Goal: Task Accomplishment & Management: Use online tool/utility

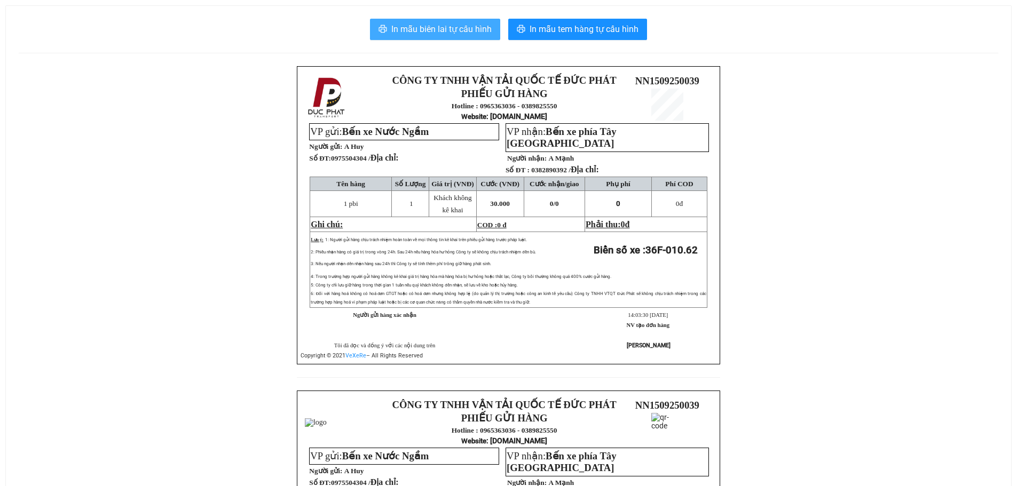
click at [410, 32] on span "In mẫu biên lai tự cấu hình" at bounding box center [441, 28] width 100 height 13
click at [757, 324] on div "CÔNG TY TNHH VẬN TẢI QUỐC TẾ ĐỨC PHÁT PHIẾU GỬI HÀNG Hotline : 0965363036 - 038…" at bounding box center [508, 390] width 979 height 649
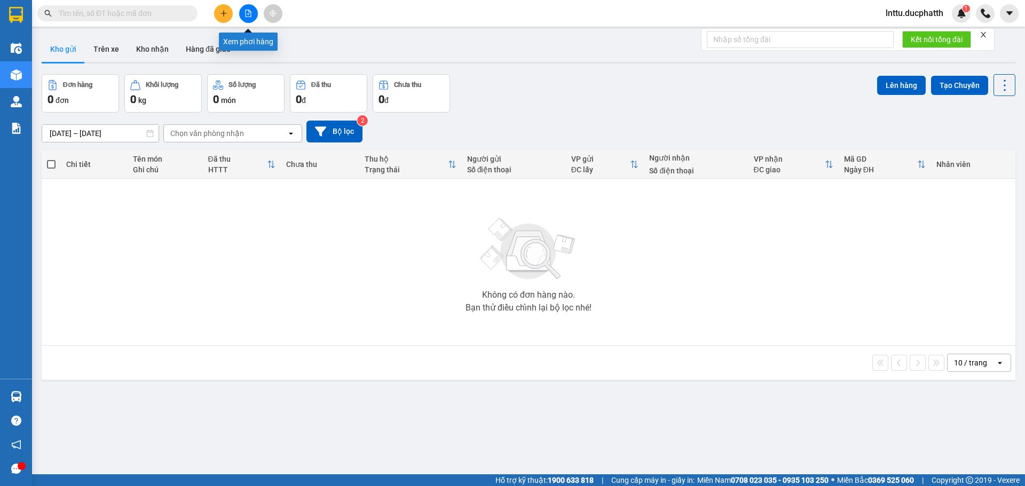
click at [245, 17] on icon "file-add" at bounding box center [247, 13] width 7 height 7
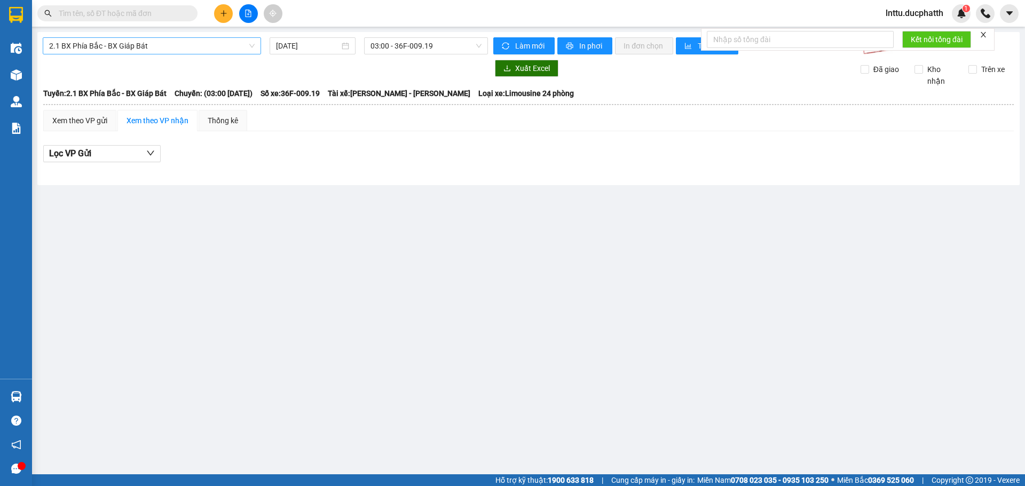
click at [145, 47] on span "2.1 BX Phía Bắc - BX Giáp Bát" at bounding box center [151, 46] width 205 height 16
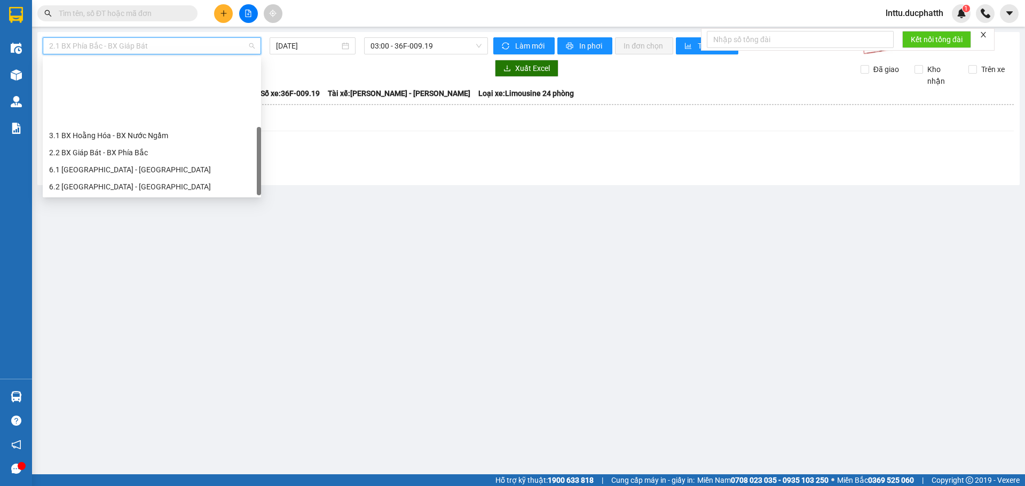
scroll to position [85, 0]
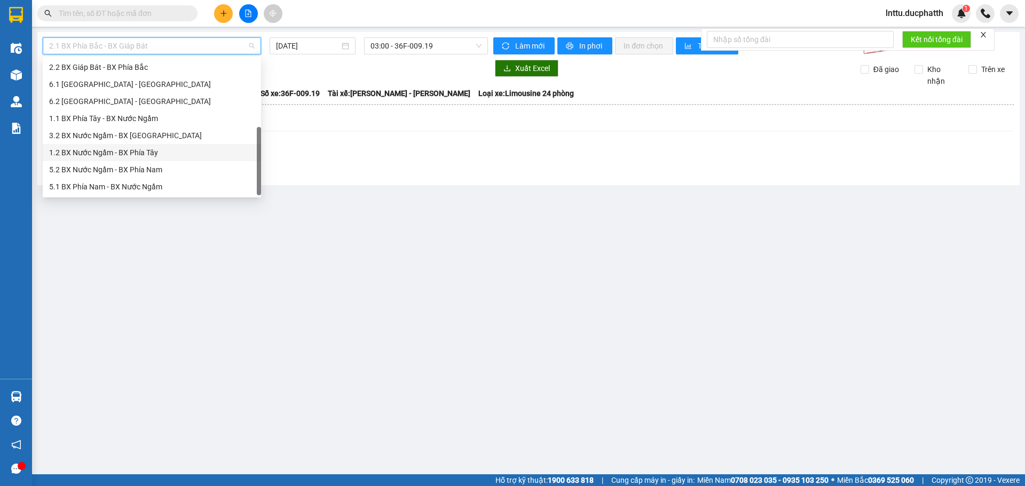
click at [152, 151] on div "1.2 BX Nước Ngầm - BX Phía Tây" at bounding box center [151, 153] width 205 height 12
type input "15/09/2025"
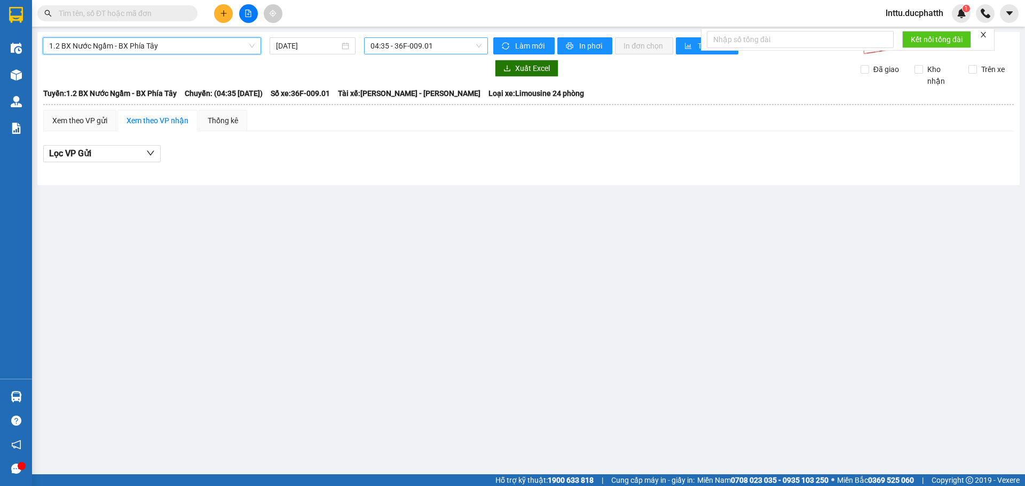
click at [430, 46] on span "04:35 - 36F-009.01" at bounding box center [425, 46] width 111 height 16
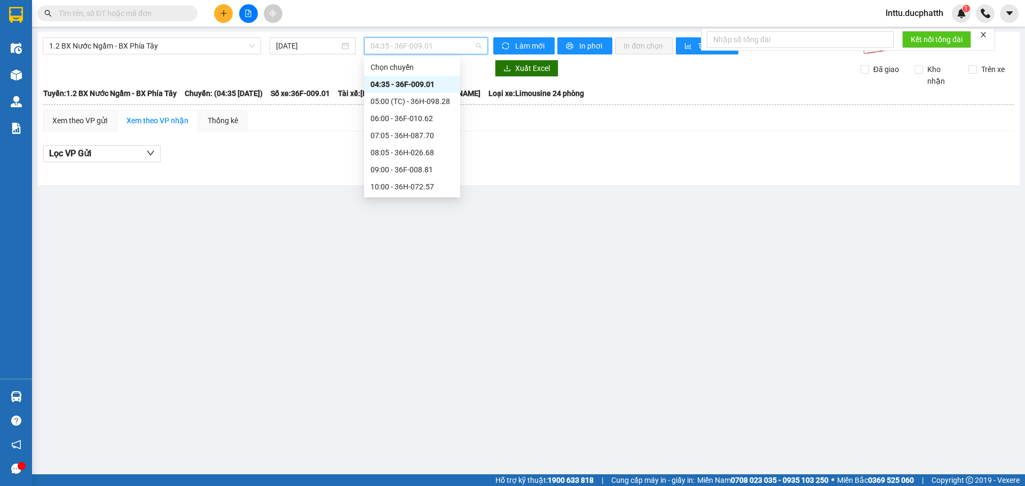
scroll to position [213, 0]
click at [406, 141] on div "14:05 - 36F-010.62" at bounding box center [411, 144] width 83 height 12
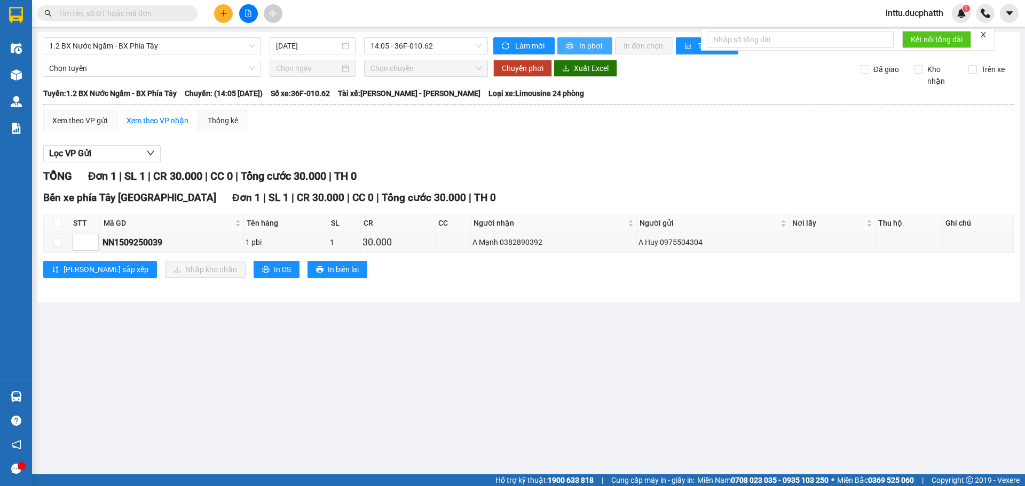
click at [583, 47] on span "In phơi" at bounding box center [591, 46] width 25 height 12
drag, startPoint x: 609, startPoint y: 341, endPoint x: 0, endPoint y: 4, distance: 696.3
click at [608, 340] on main "1.2 BX Nước Ngầm - BX Phía Tây 15/09/2025 14:05 - 36F-010.62 Làm mới In phơi In…" at bounding box center [512, 237] width 1025 height 474
